Goal: Task Accomplishment & Management: Use online tool/utility

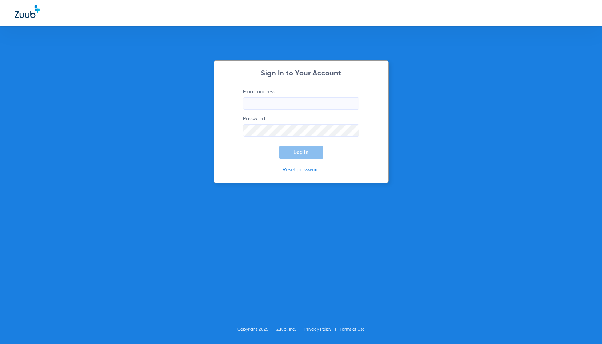
type input "[PERSON_NAME][EMAIL_ADDRESS][DOMAIN_NAME]"
click at [308, 152] on span "Log In" at bounding box center [301, 152] width 15 height 6
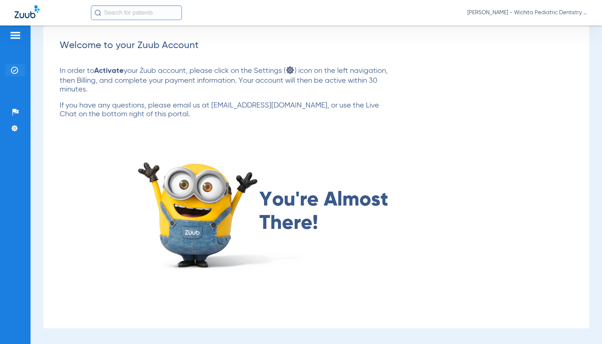
click at [9, 67] on li "Insurance Verification" at bounding box center [15, 70] width 20 height 12
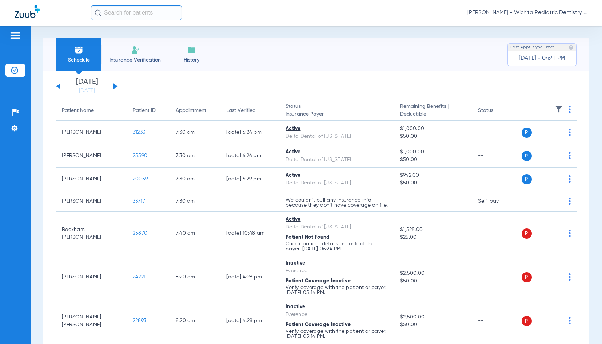
click at [114, 84] on button at bounding box center [116, 85] width 4 height 5
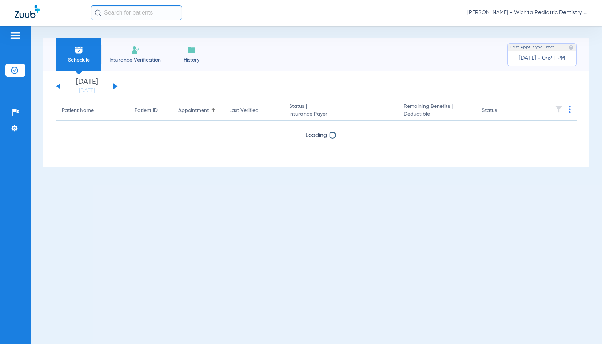
click at [114, 84] on button at bounding box center [116, 85] width 4 height 5
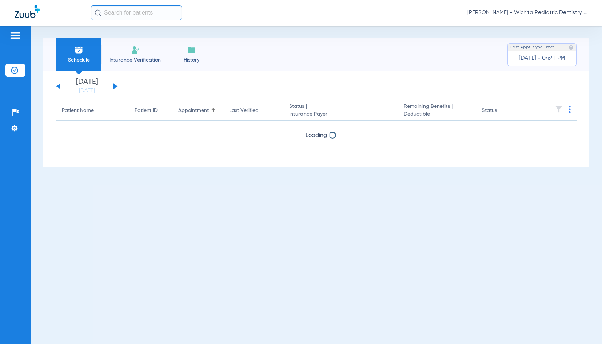
click at [114, 84] on button at bounding box center [116, 85] width 4 height 5
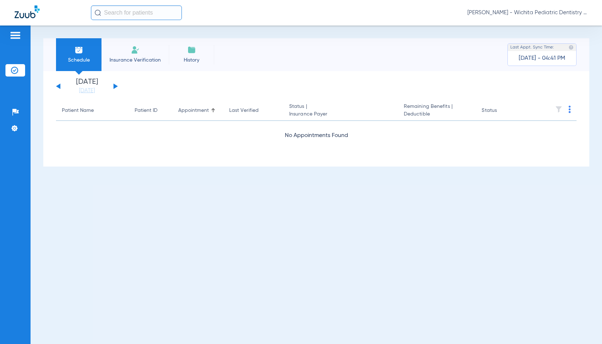
click at [114, 84] on button at bounding box center [116, 85] width 4 height 5
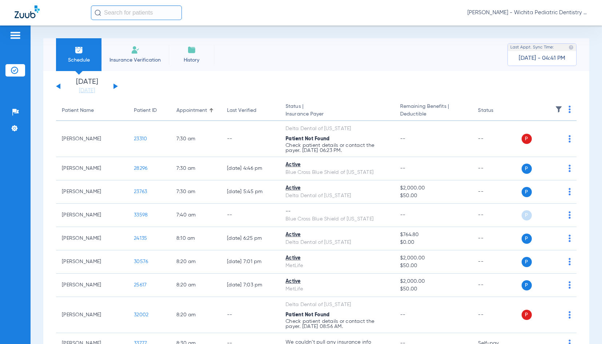
click at [569, 108] on img at bounding box center [570, 109] width 2 height 7
click at [539, 135] on span "Verify All" at bounding box center [536, 137] width 45 height 5
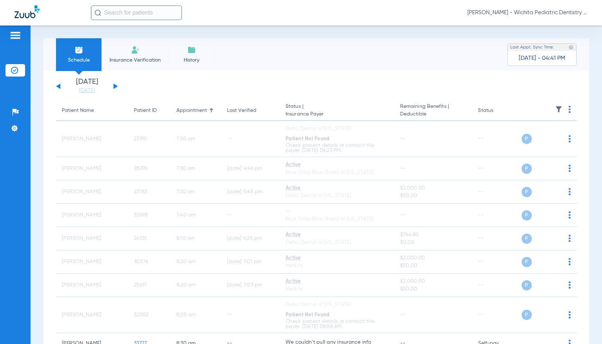
click at [116, 87] on button at bounding box center [116, 85] width 4 height 5
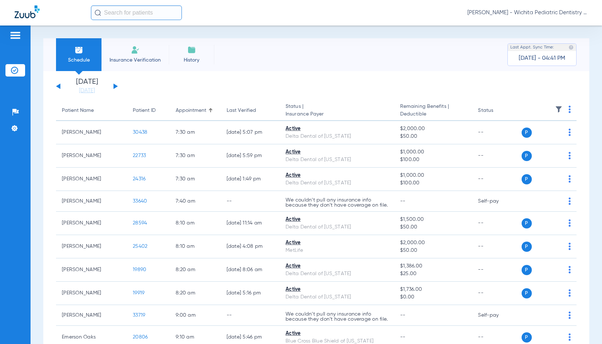
click at [569, 109] on img at bounding box center [570, 109] width 2 height 7
click at [556, 138] on span "Verify All" at bounding box center [538, 137] width 44 height 5
